Goal: Task Accomplishment & Management: Manage account settings

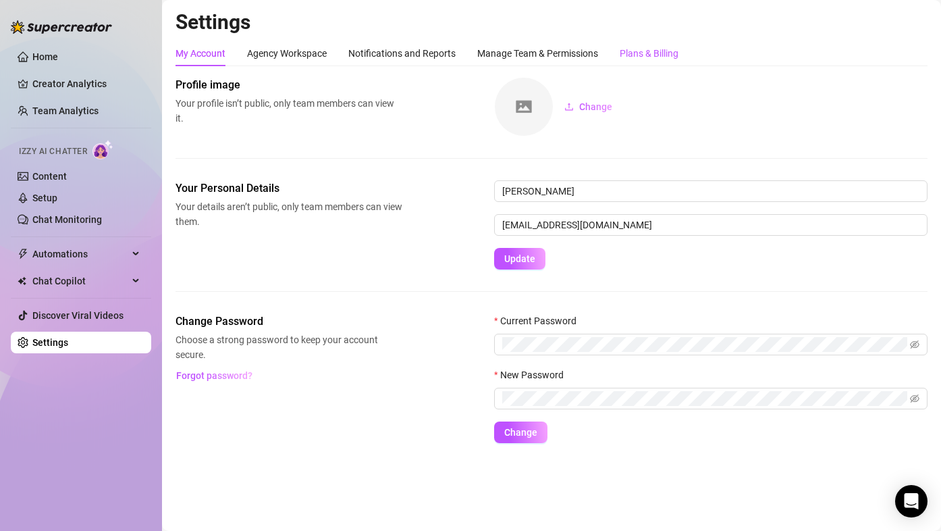
click at [662, 47] on div "Plans & Billing" at bounding box center [649, 53] width 59 height 15
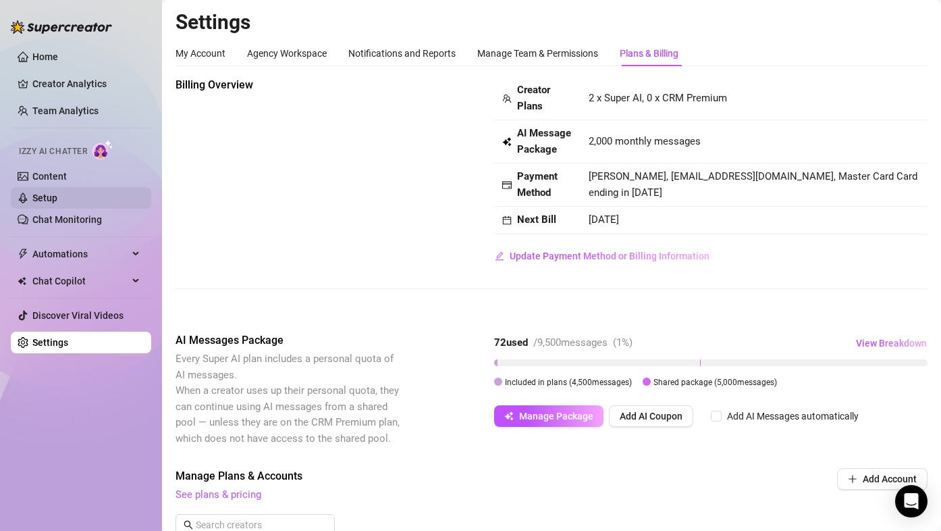
click at [50, 203] on link "Setup" at bounding box center [44, 197] width 25 height 11
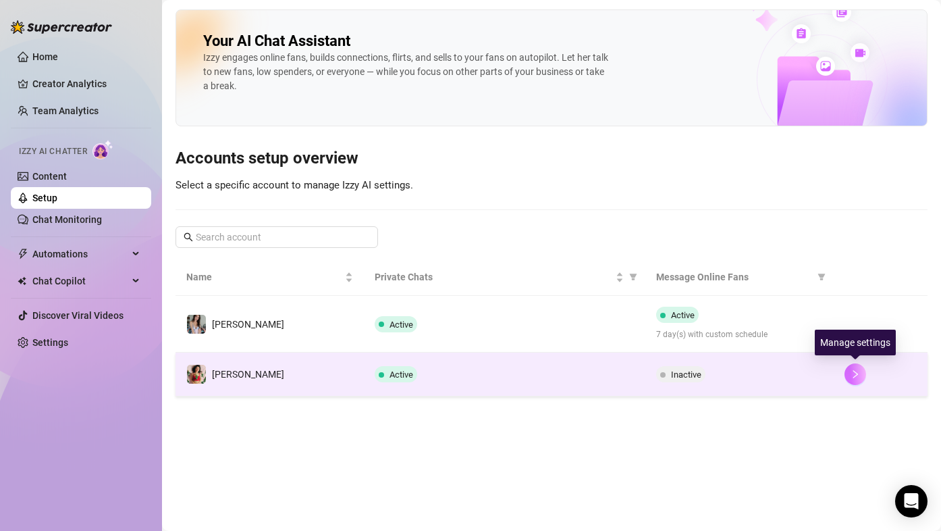
click at [849, 366] on button "button" at bounding box center [856, 374] width 22 height 22
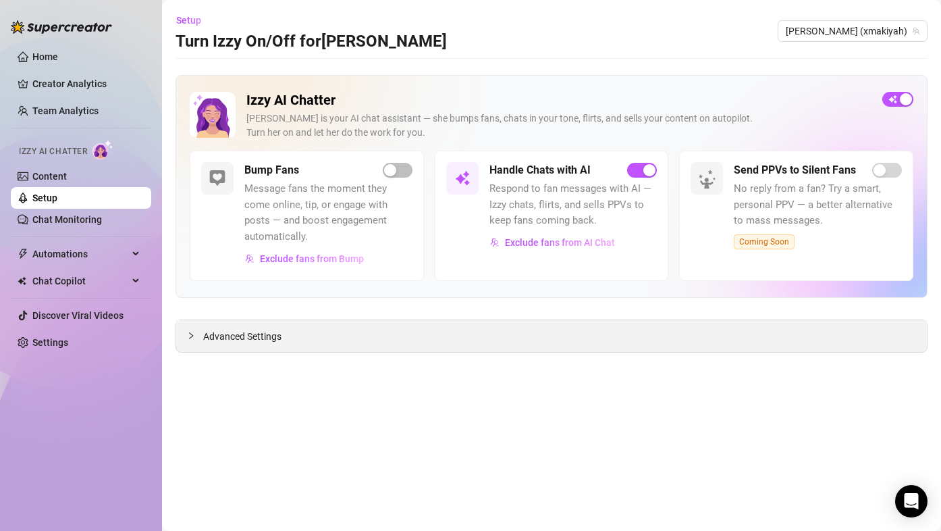
click at [230, 334] on span "Advanced Settings" at bounding box center [242, 336] width 78 height 15
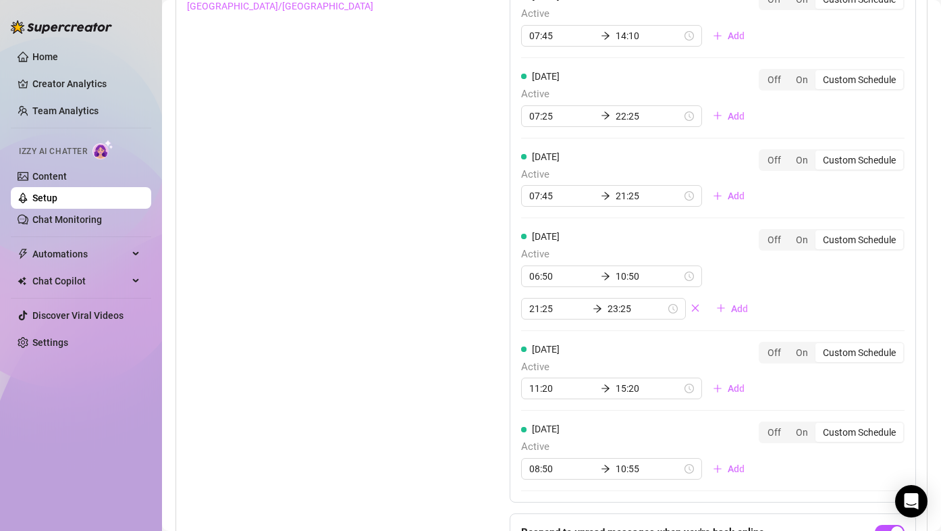
scroll to position [1093, 0]
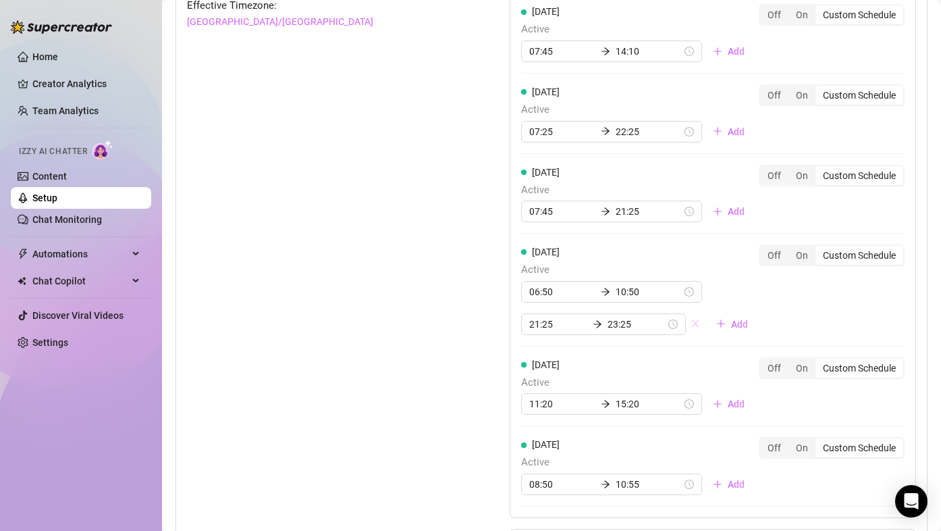
click at [692, 327] on icon "close" at bounding box center [695, 323] width 7 height 7
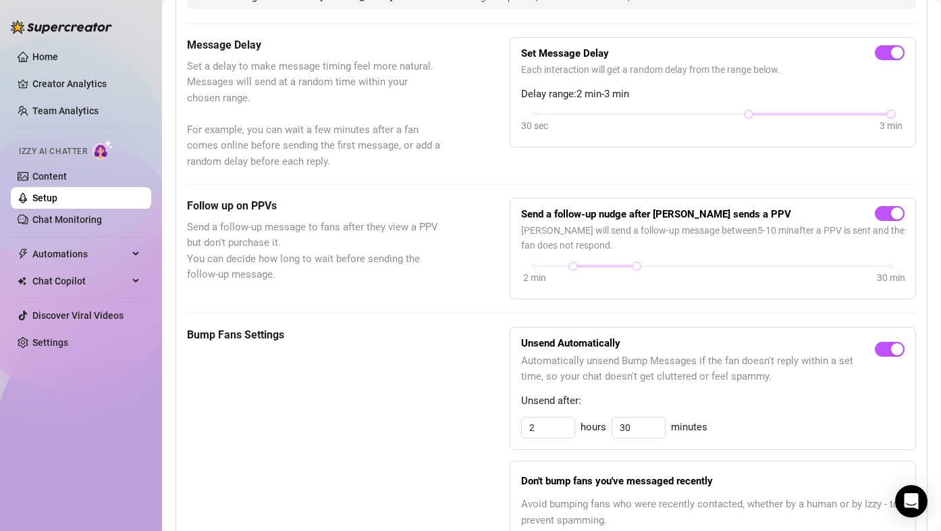
scroll to position [215, 0]
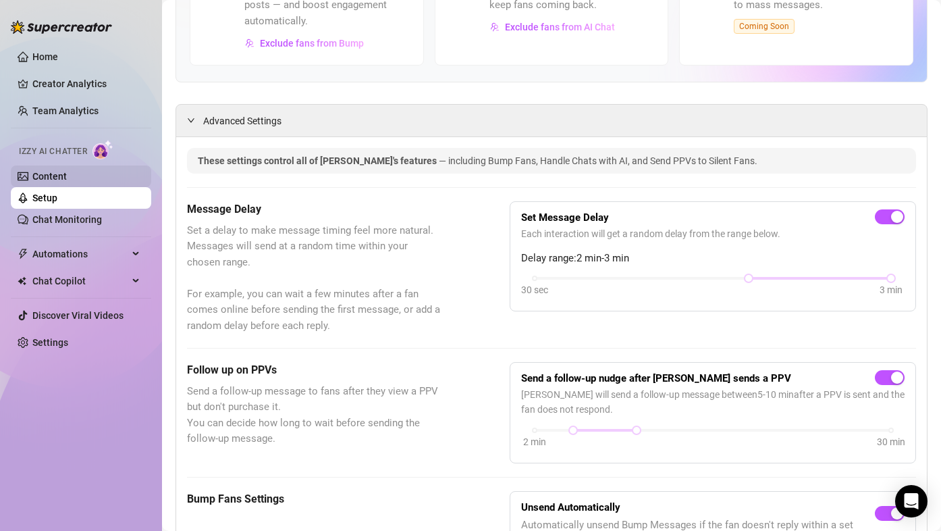
click at [42, 171] on link "Content" at bounding box center [49, 176] width 34 height 11
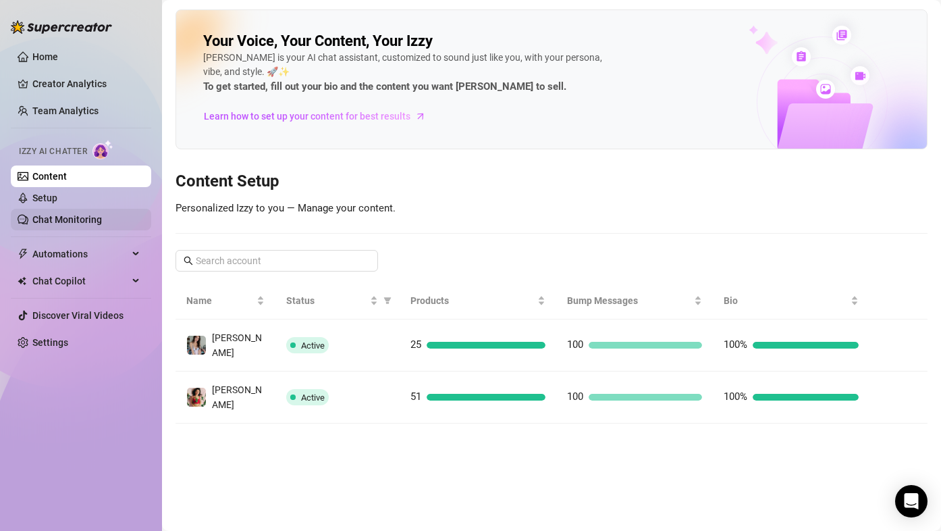
click at [76, 217] on link "Chat Monitoring" at bounding box center [67, 219] width 70 height 11
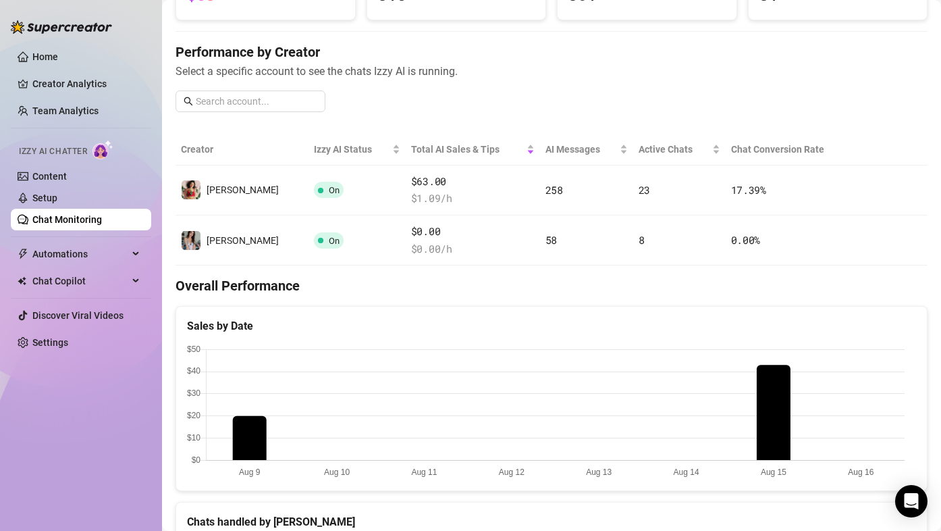
scroll to position [135, 0]
click at [32, 61] on link "Home" at bounding box center [45, 56] width 26 height 11
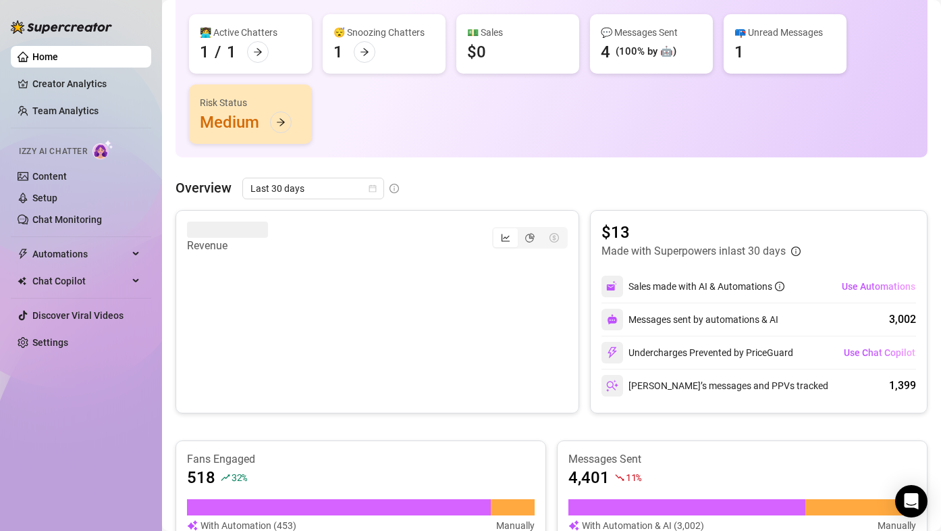
click at [294, 118] on div "Risk Status Medium" at bounding box center [250, 113] width 123 height 59
click at [285, 122] on icon "arrow-right" at bounding box center [280, 122] width 9 height 9
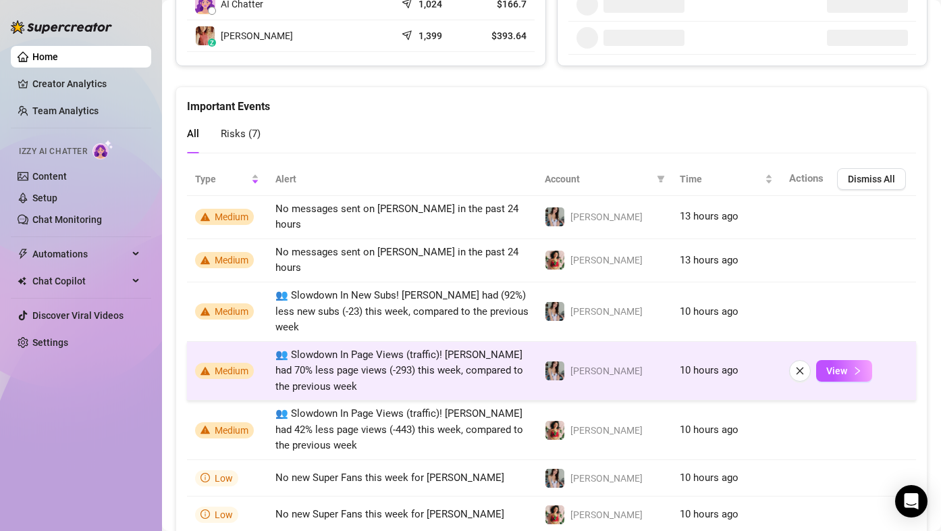
scroll to position [754, 0]
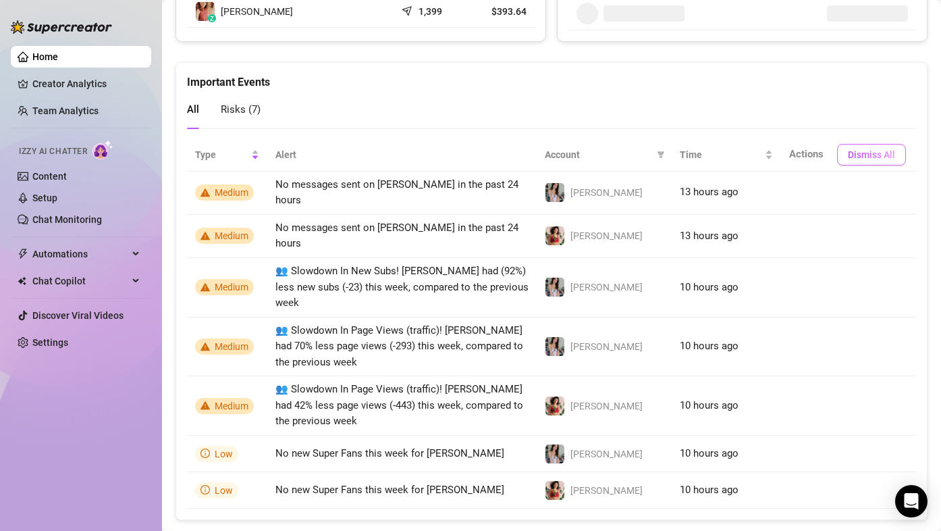
click at [881, 155] on span "Dismiss All" at bounding box center [871, 154] width 47 height 11
